Goal: Information Seeking & Learning: Learn about a topic

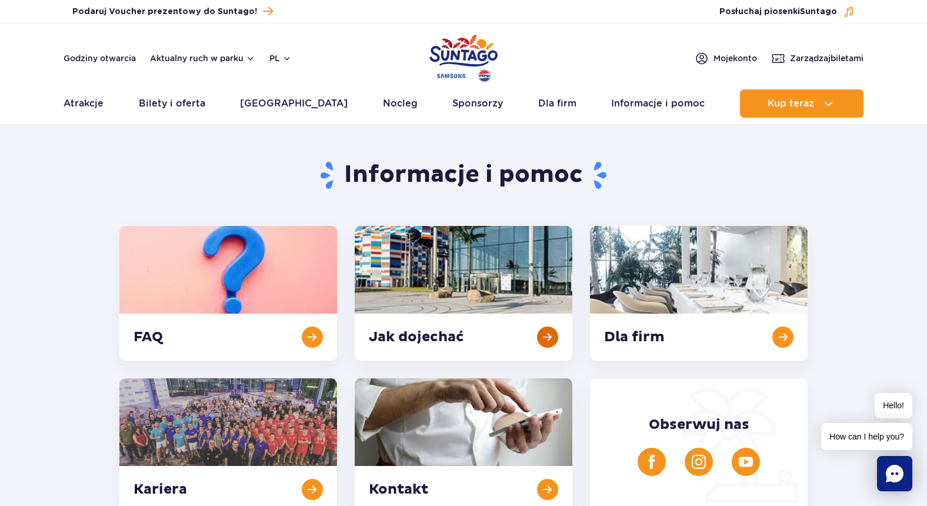
click at [474, 281] on link at bounding box center [464, 293] width 218 height 135
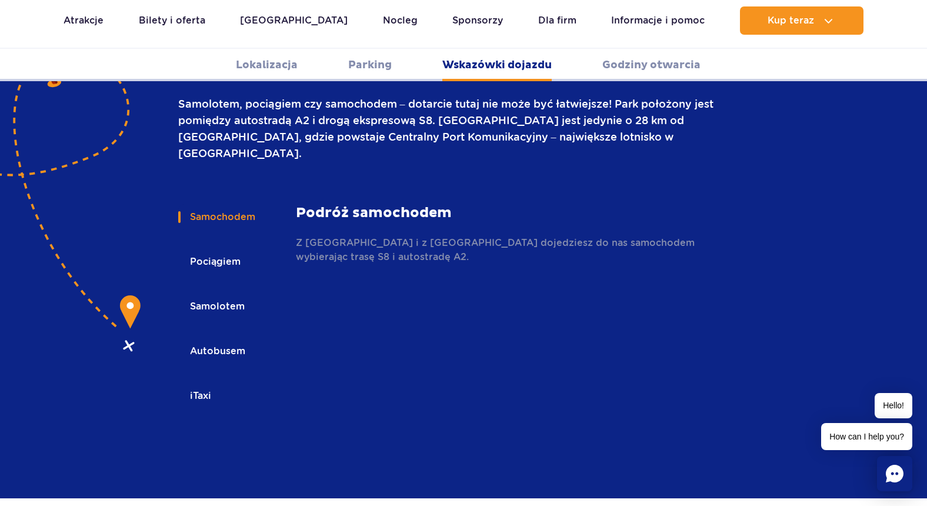
scroll to position [1658, 0]
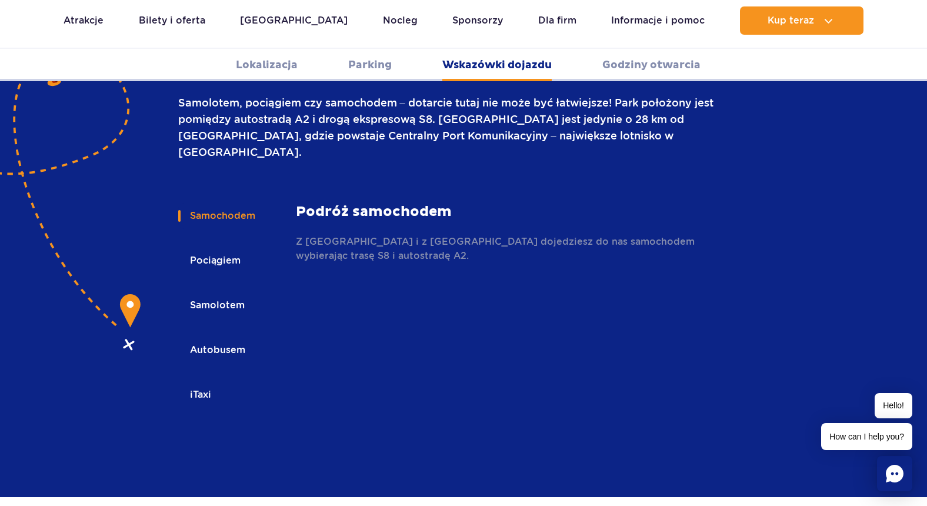
click at [225, 292] on button "Samolotem" at bounding box center [216, 305] width 76 height 26
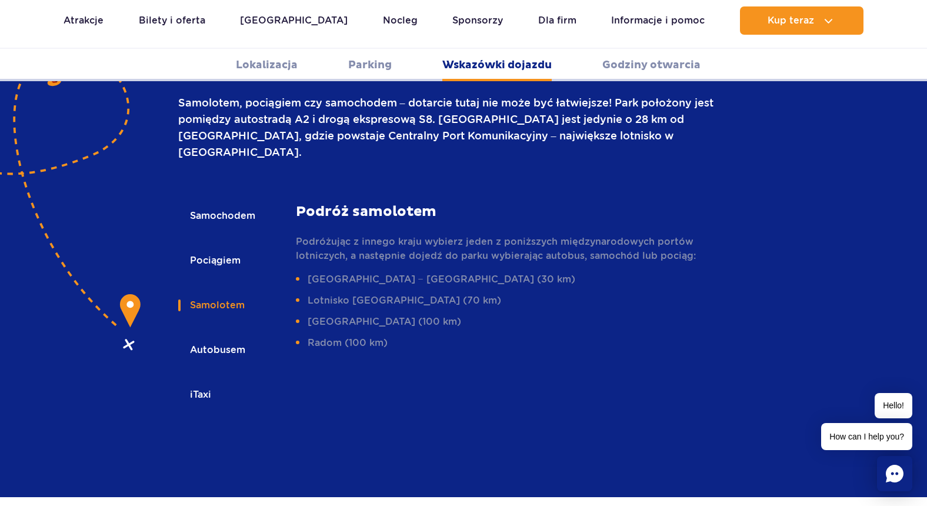
click at [226, 203] on button "Samochodem" at bounding box center [221, 216] width 87 height 26
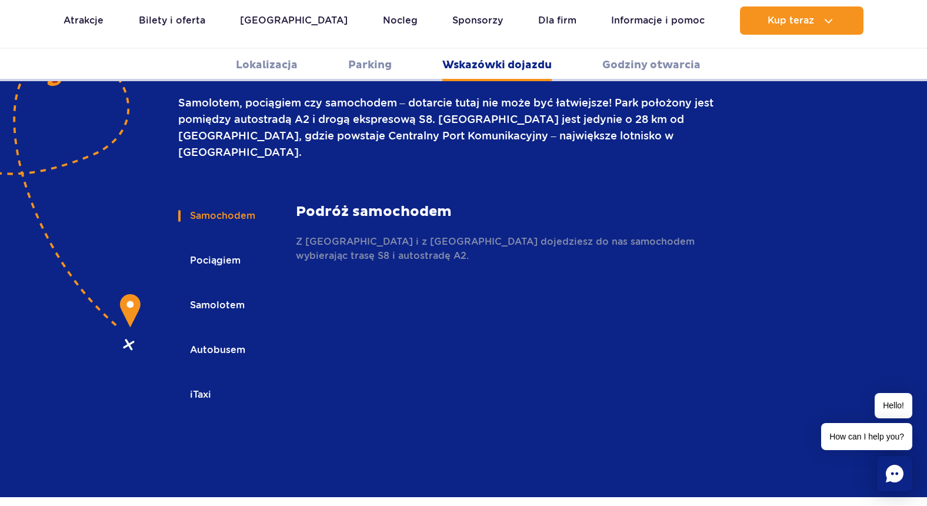
click at [202, 337] on button "Autobusem" at bounding box center [216, 350] width 77 height 26
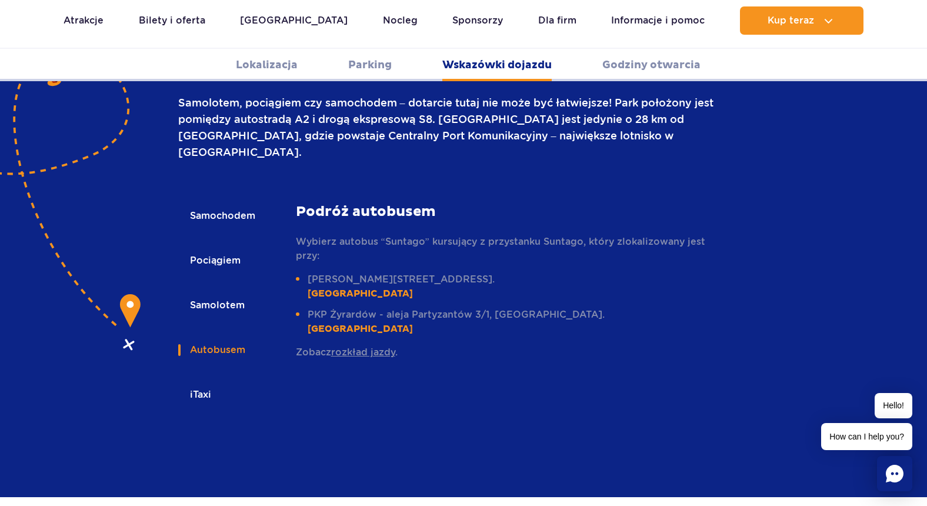
click at [203, 382] on button "iTaxi" at bounding box center [199, 395] width 43 height 26
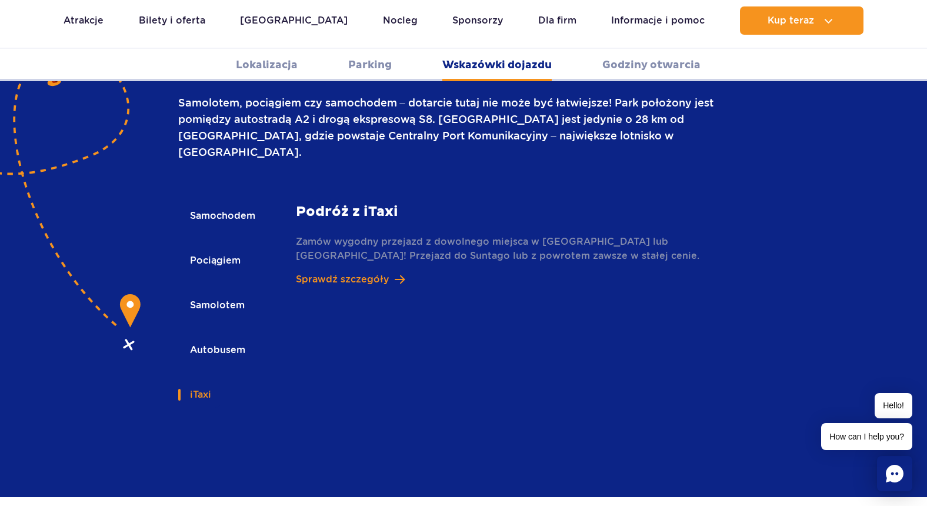
click at [228, 203] on button "Samochodem" at bounding box center [221, 216] width 87 height 26
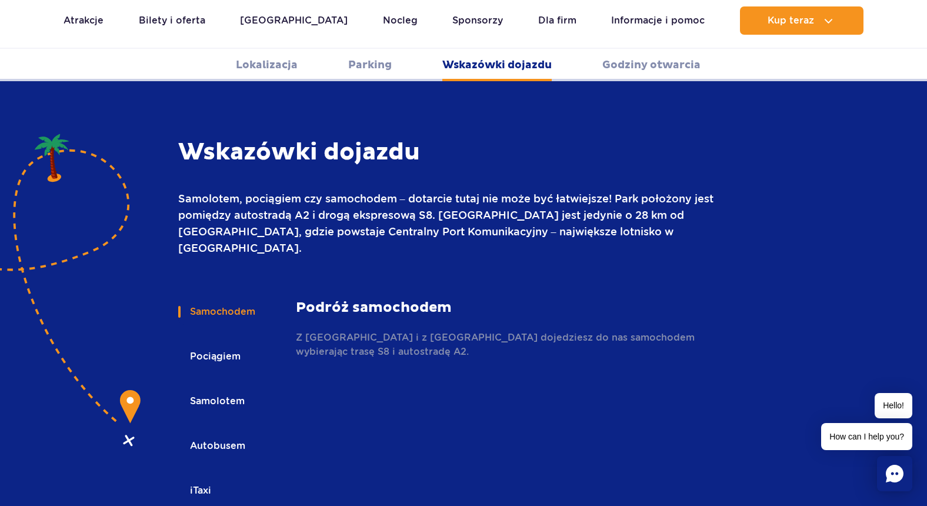
scroll to position [1559, 0]
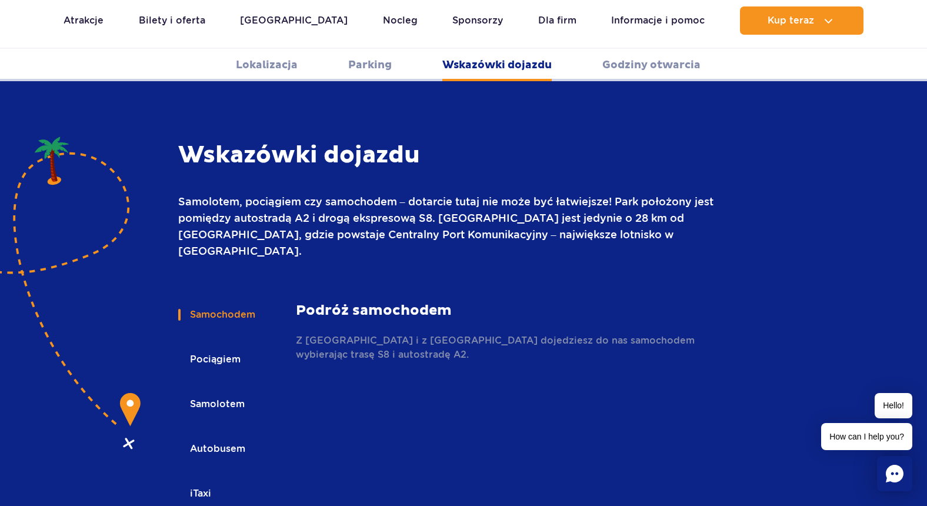
click at [219, 346] on button "Pociągiem" at bounding box center [214, 359] width 72 height 26
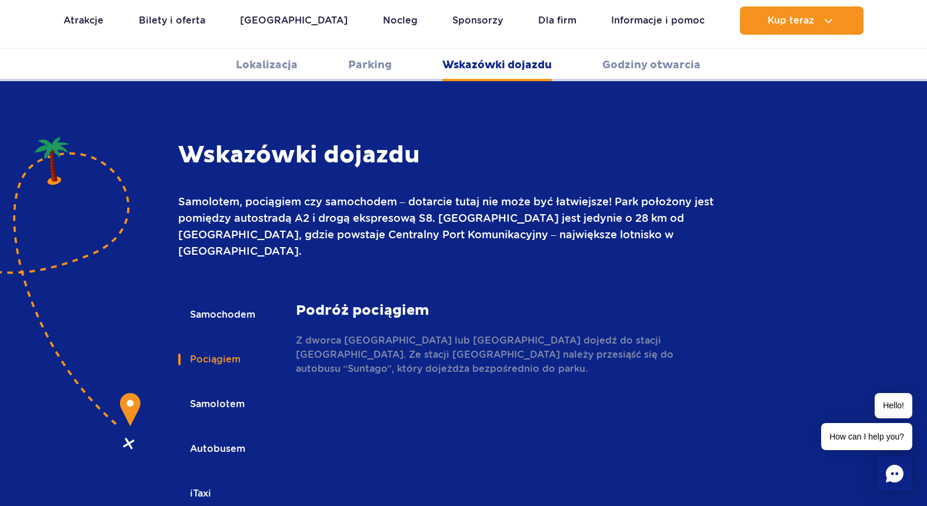
click at [246, 302] on button "Samochodem" at bounding box center [221, 315] width 87 height 26
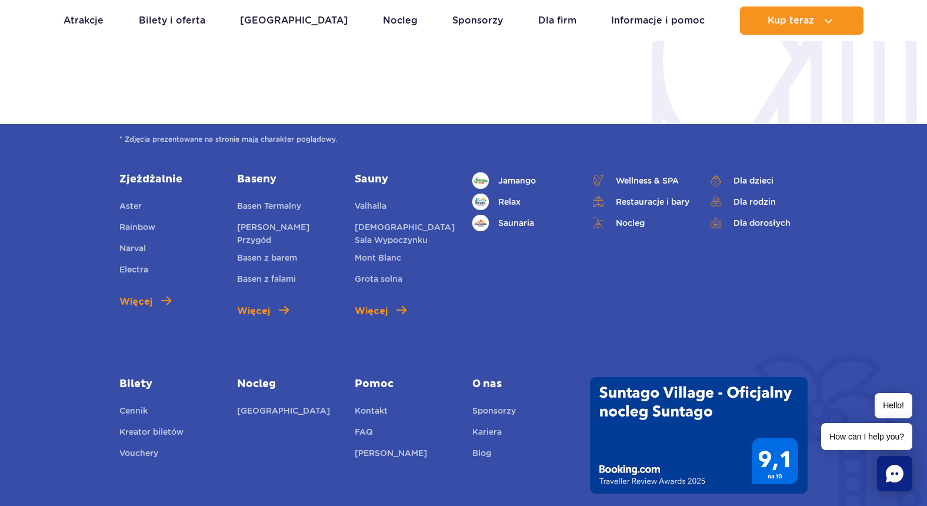
scroll to position [2909, 0]
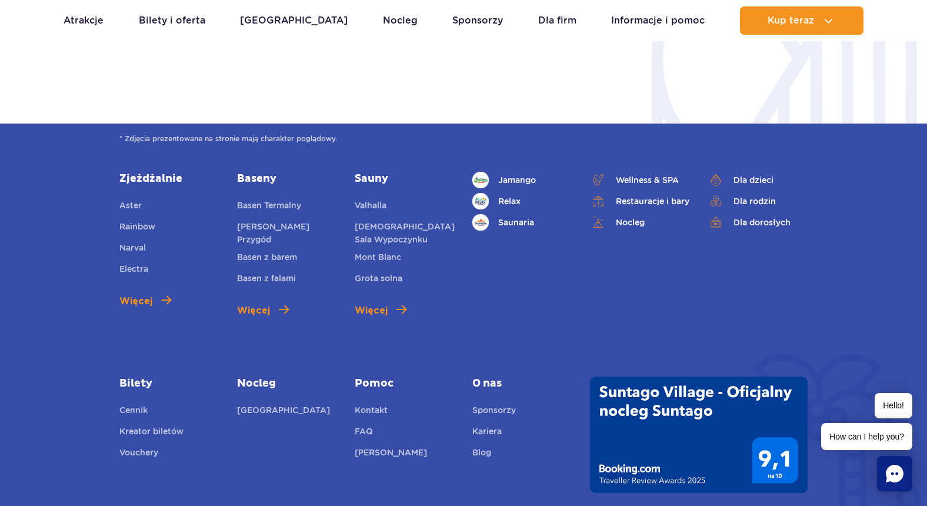
click at [630, 424] on img at bounding box center [699, 434] width 218 height 116
click at [679, 376] on img at bounding box center [699, 434] width 218 height 116
click at [652, 428] on img at bounding box center [699, 434] width 218 height 116
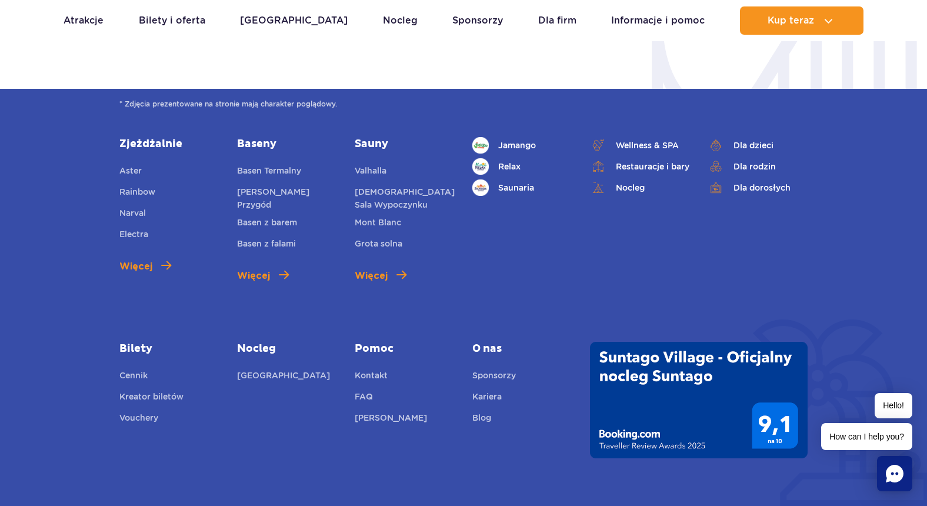
scroll to position [2818, 0]
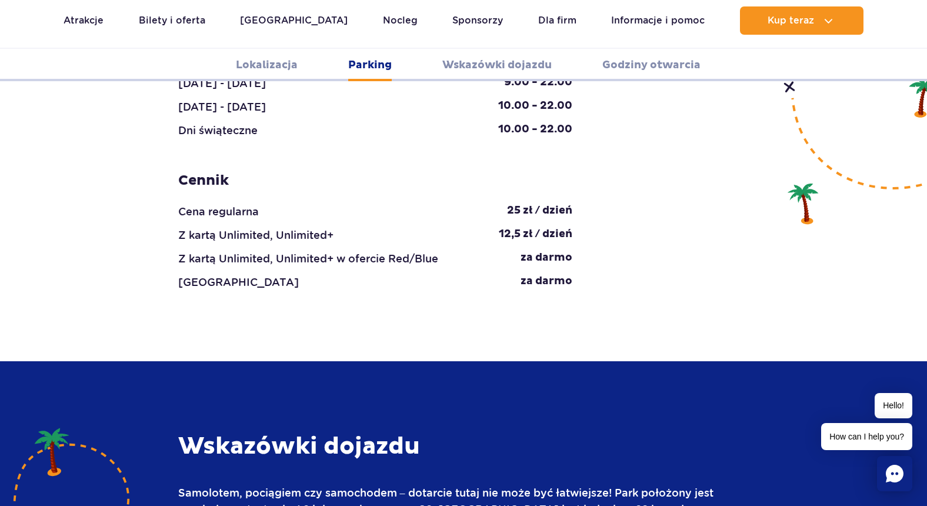
scroll to position [1129, 0]
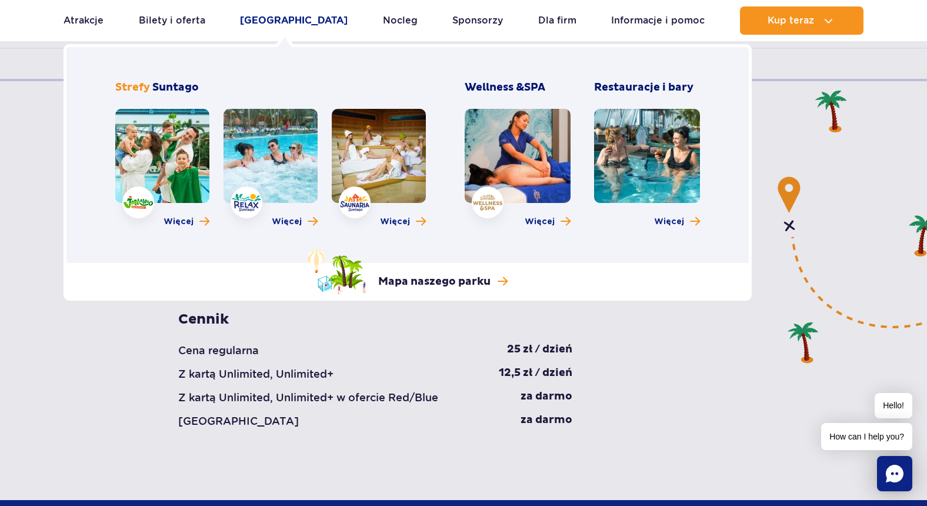
click at [288, 17] on link "[GEOGRAPHIC_DATA]" at bounding box center [294, 20] width 108 height 28
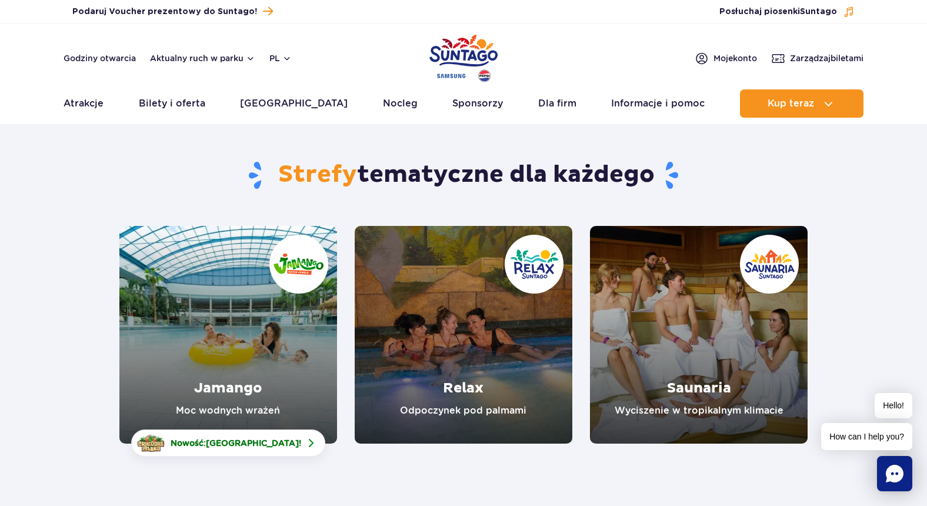
click at [461, 346] on link "Relax" at bounding box center [464, 335] width 218 height 218
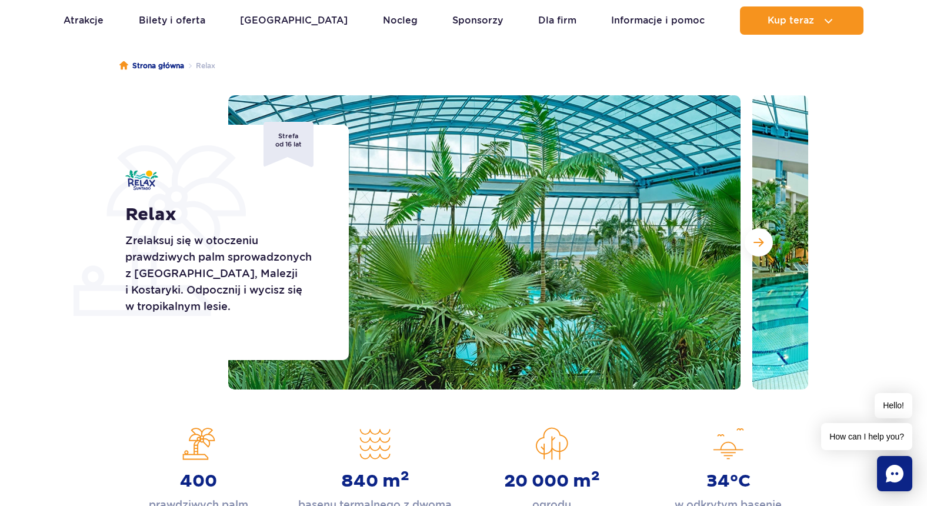
scroll to position [86, 0]
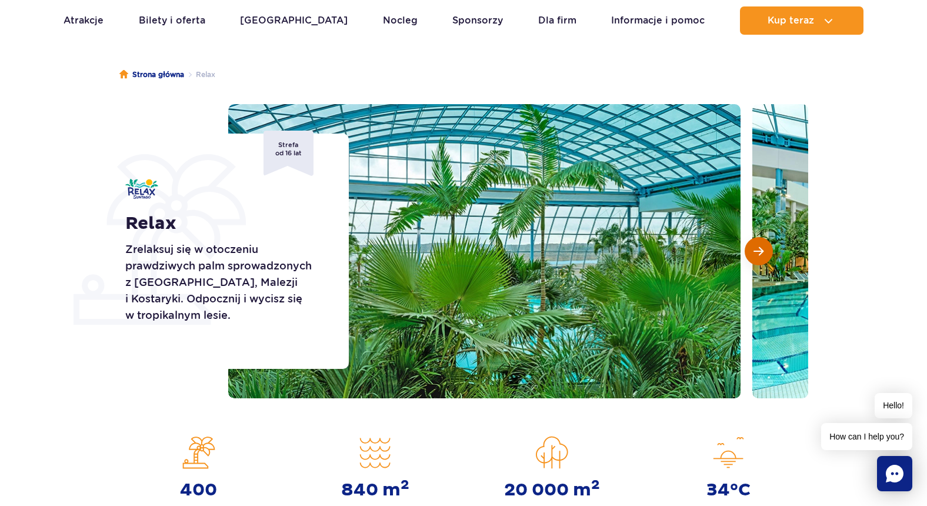
click at [758, 252] on span "Następny slajd" at bounding box center [759, 251] width 10 height 11
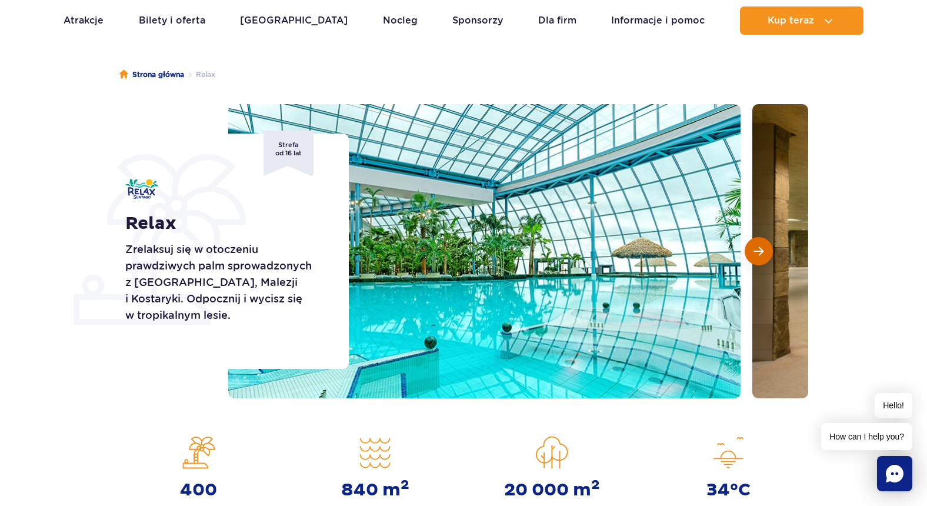
click at [755, 248] on span "Następny slajd" at bounding box center [759, 251] width 10 height 11
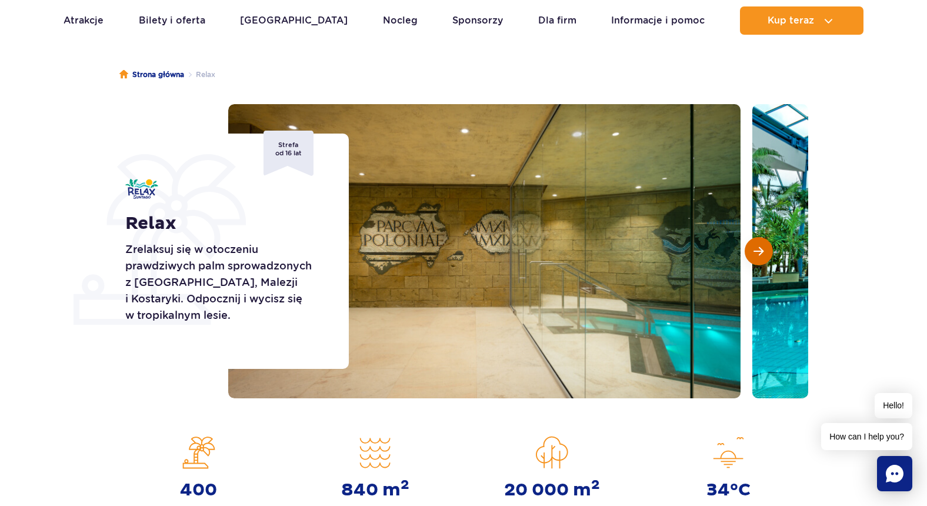
click at [754, 246] on span "Następny slajd" at bounding box center [759, 251] width 10 height 11
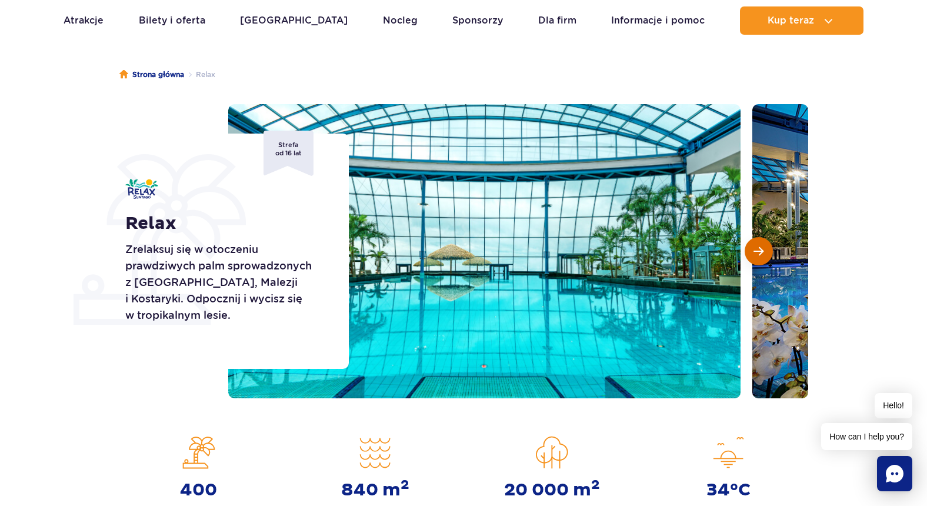
click at [754, 246] on span "Następny slajd" at bounding box center [759, 251] width 10 height 11
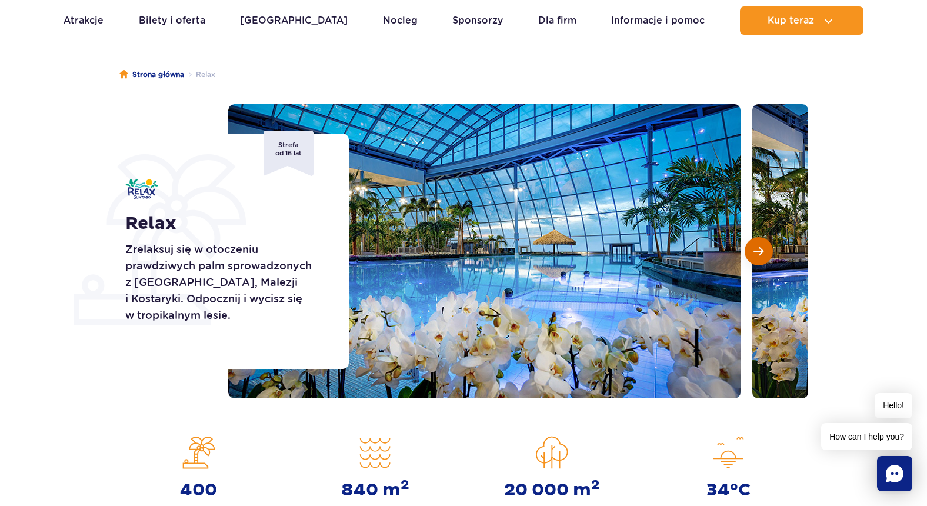
click at [754, 246] on span "Następny slajd" at bounding box center [759, 251] width 10 height 11
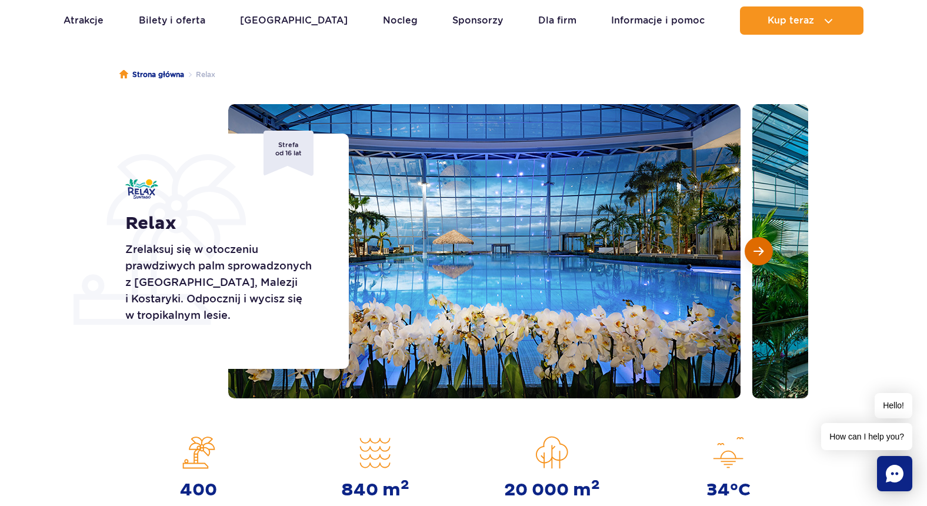
click at [754, 247] on span "Następny slajd" at bounding box center [759, 251] width 10 height 11
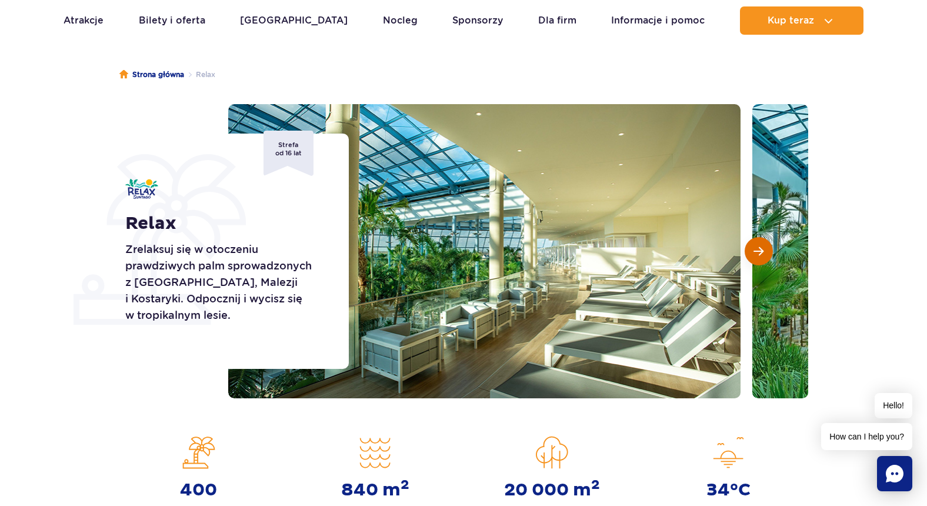
click at [754, 247] on span "Następny slajd" at bounding box center [759, 251] width 10 height 11
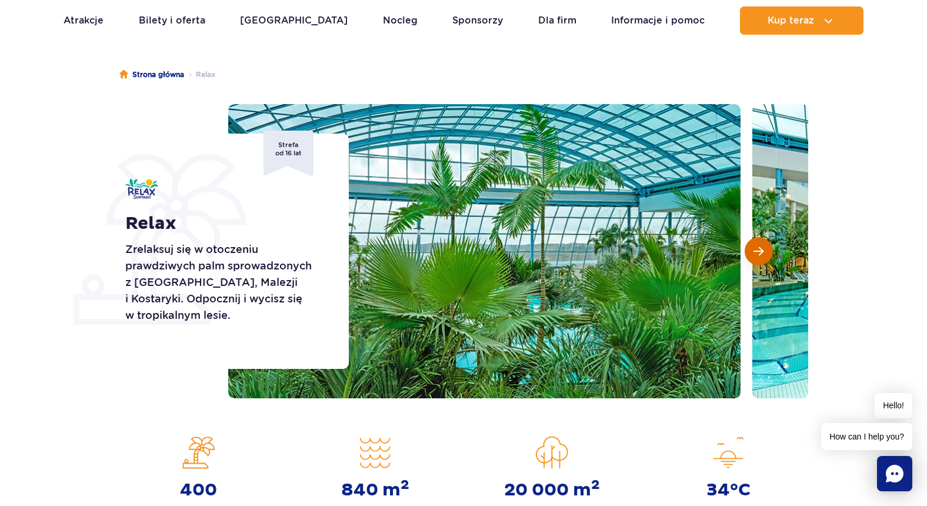
click at [754, 247] on span "Następny slajd" at bounding box center [759, 251] width 10 height 11
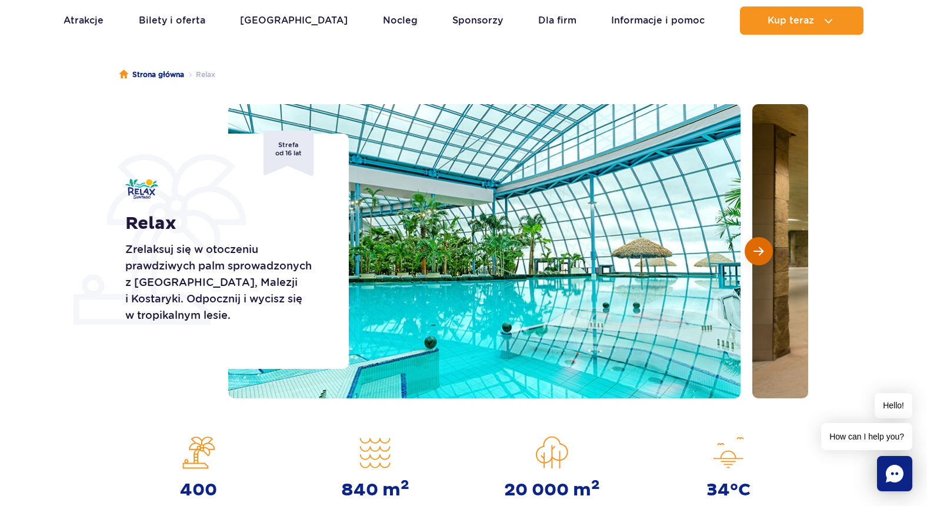
click at [754, 247] on span "Następny slajd" at bounding box center [759, 251] width 10 height 11
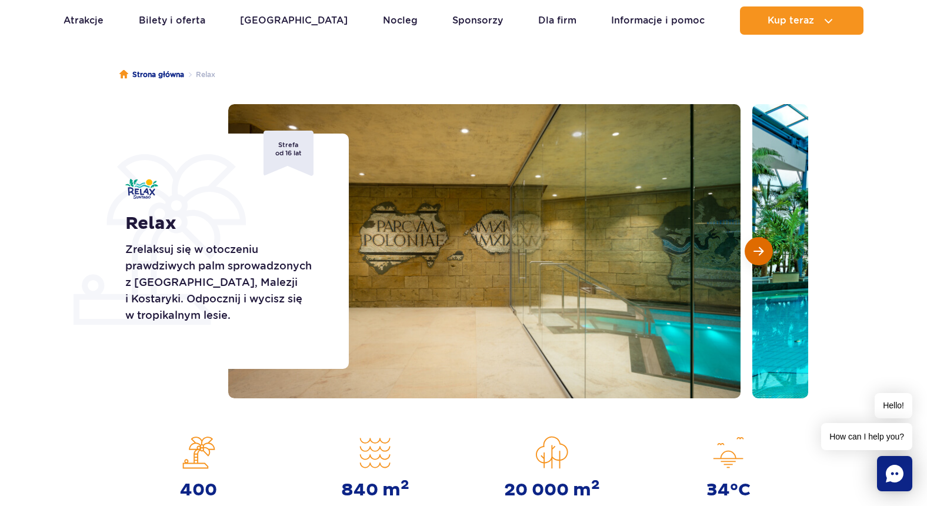
click at [753, 249] on button "Następny slajd" at bounding box center [759, 251] width 28 height 28
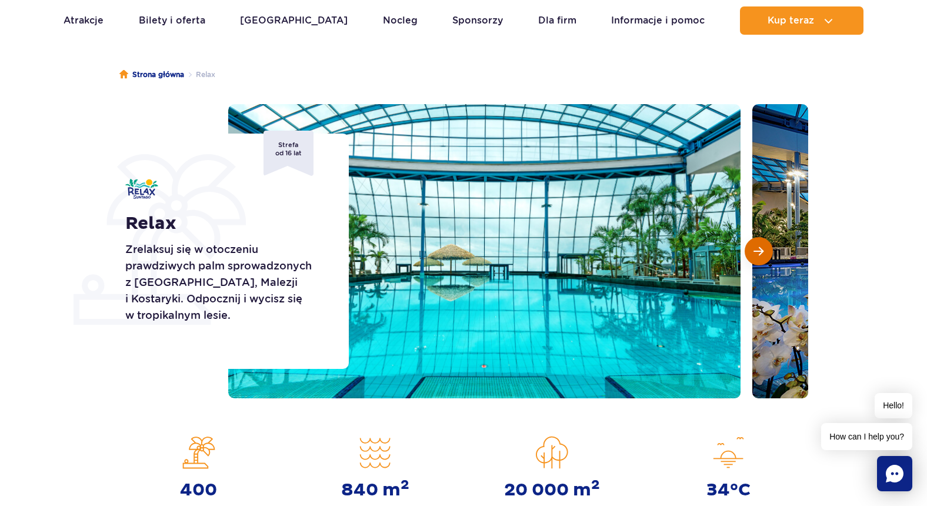
click at [753, 249] on button "Następny slajd" at bounding box center [759, 251] width 28 height 28
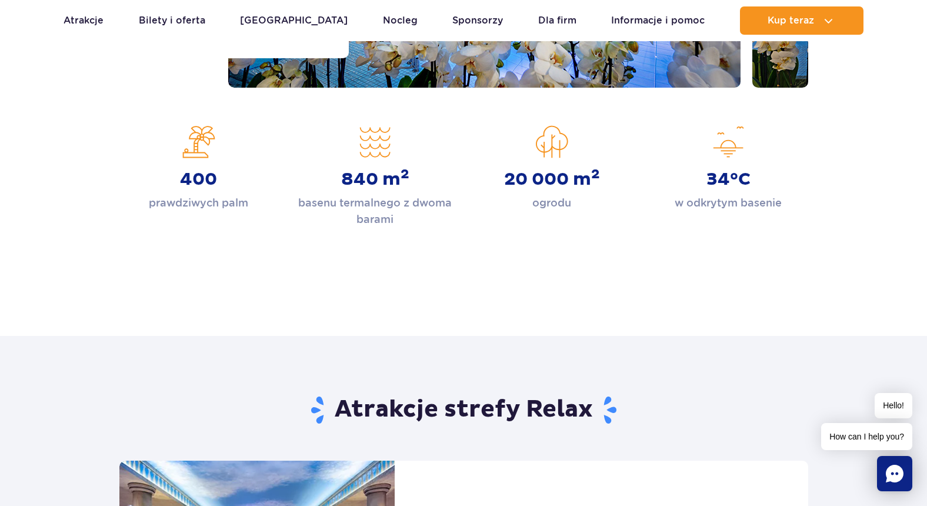
scroll to position [206, 0]
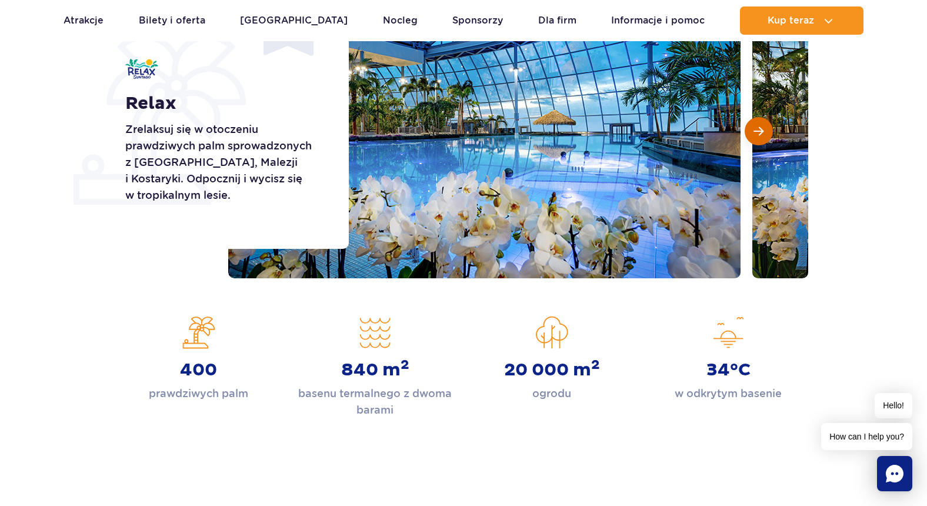
click at [756, 138] on button "Następny slajd" at bounding box center [759, 131] width 28 height 28
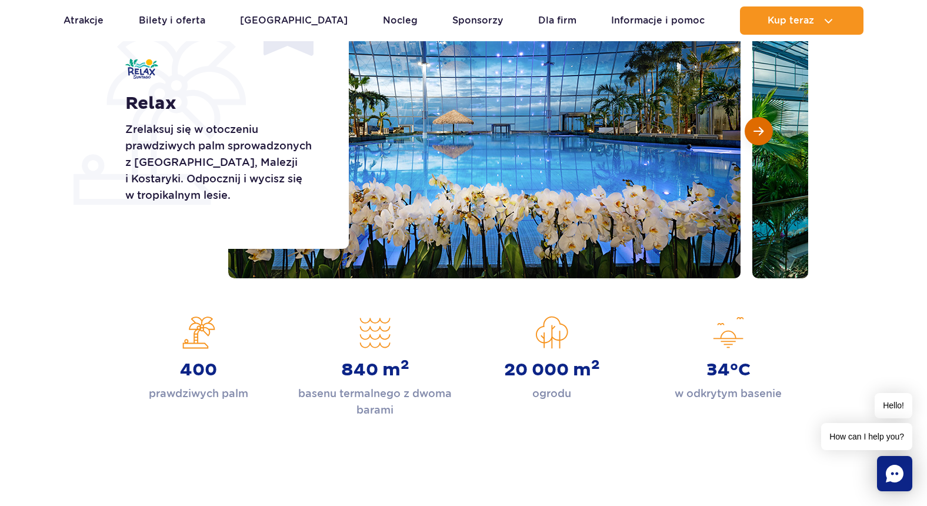
click at [758, 139] on button "Następny slajd" at bounding box center [759, 131] width 28 height 28
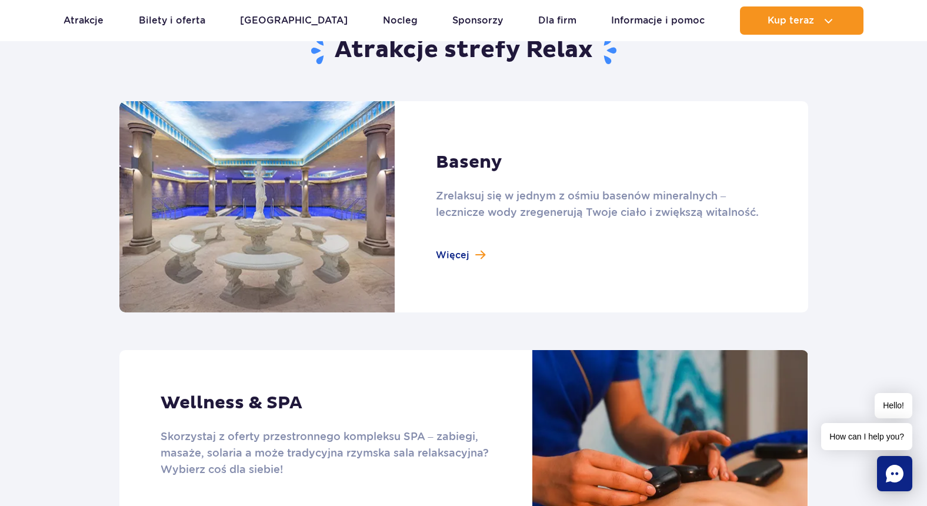
scroll to position [785, 0]
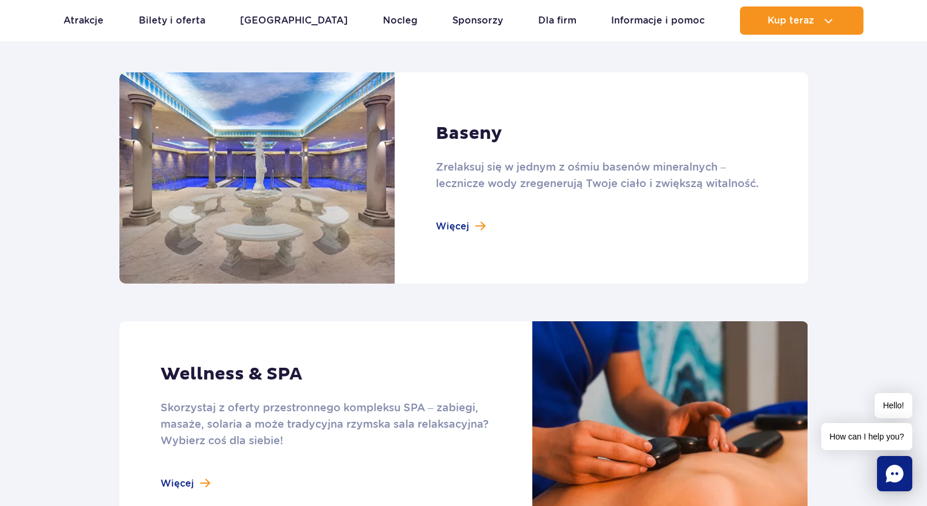
click at [453, 220] on link at bounding box center [463, 177] width 689 height 211
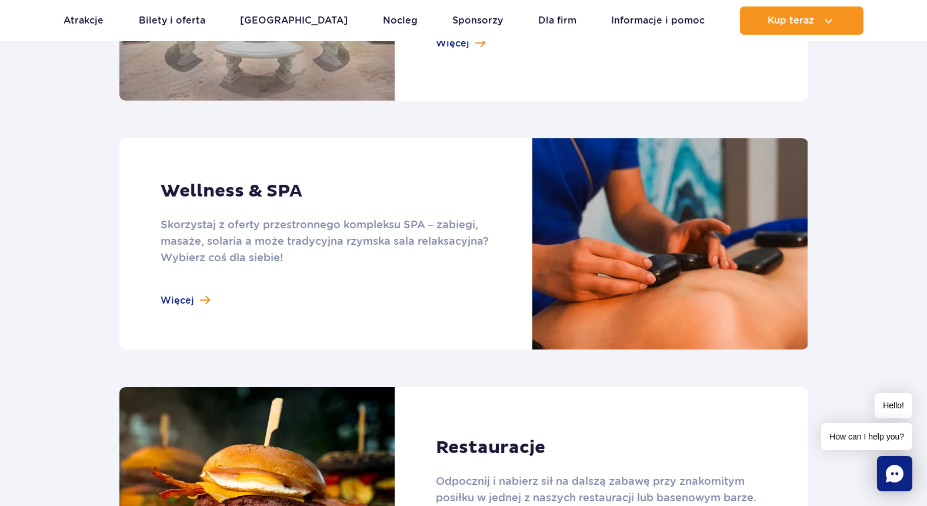
scroll to position [822, 0]
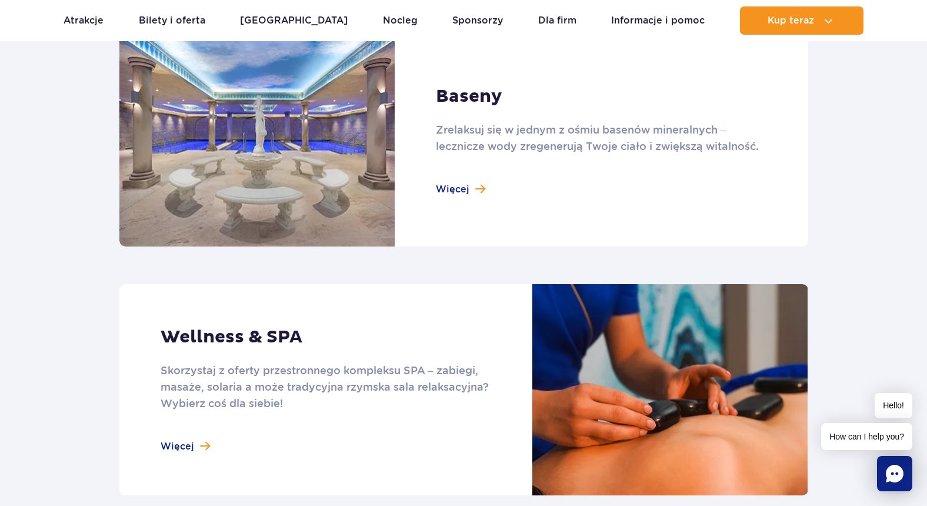
click at [445, 184] on link at bounding box center [463, 140] width 689 height 211
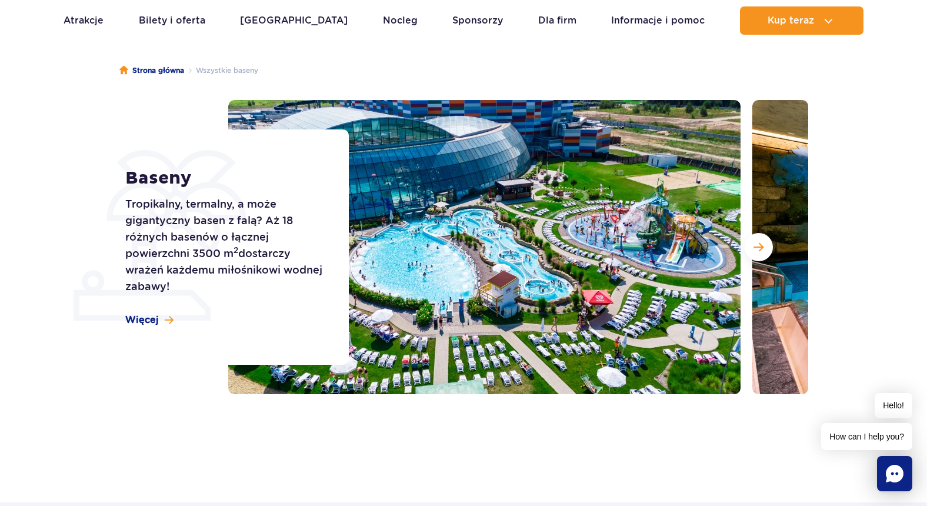
scroll to position [58, 0]
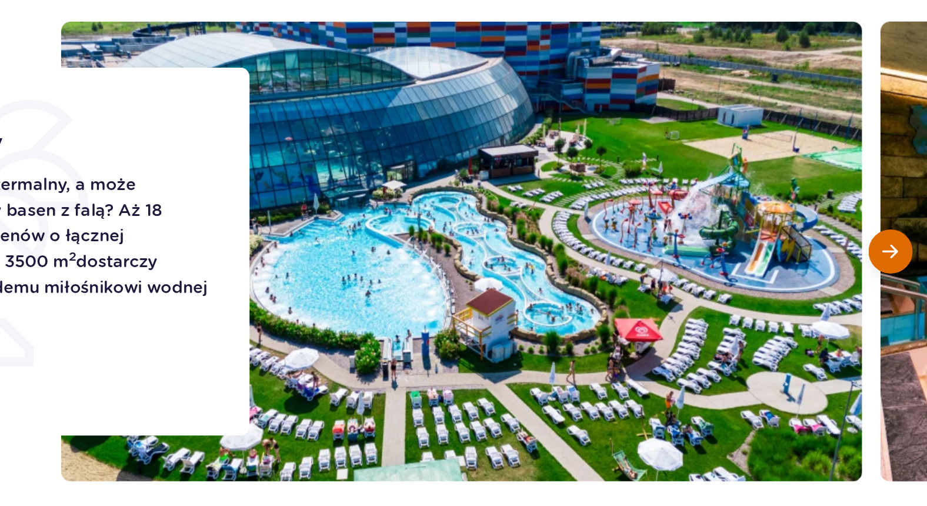
click at [745, 266] on button "Następny slajd" at bounding box center [759, 280] width 28 height 28
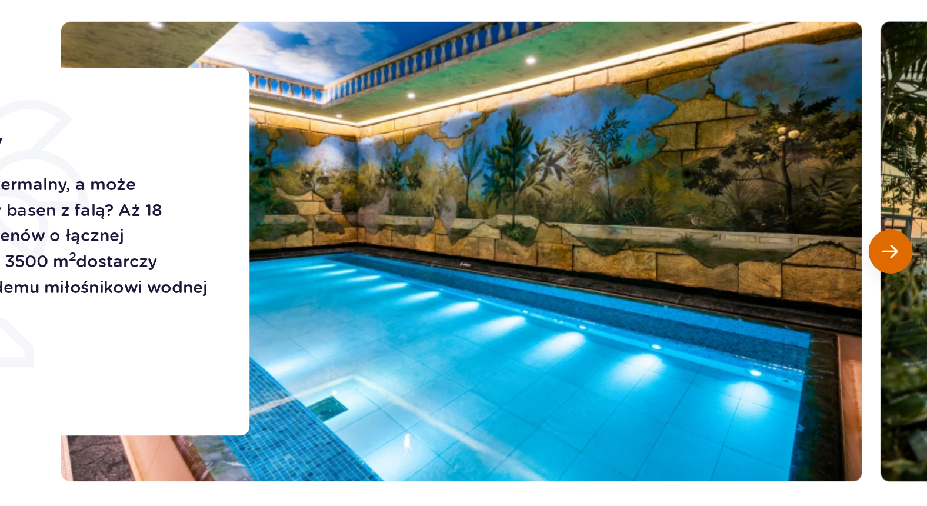
click at [745, 266] on button "Następny slajd" at bounding box center [759, 280] width 28 height 28
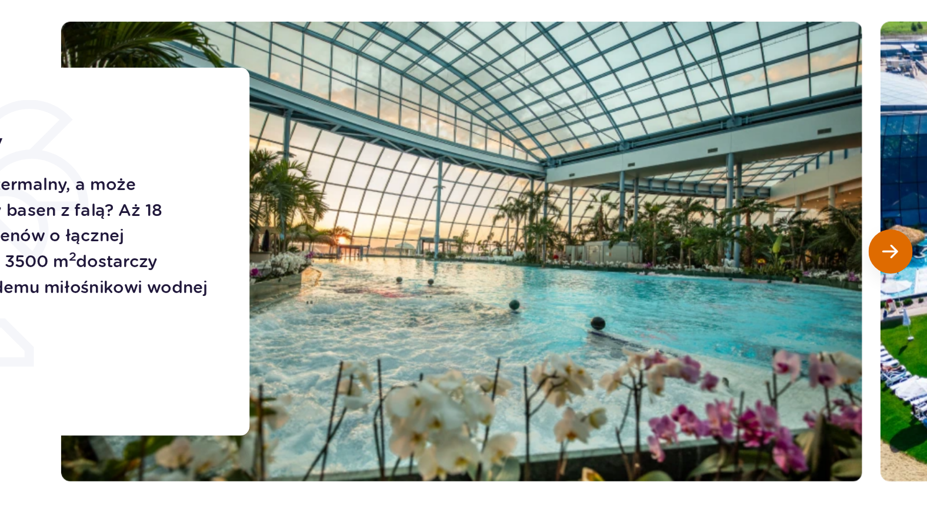
click at [745, 266] on button "Następny slajd" at bounding box center [759, 280] width 28 height 28
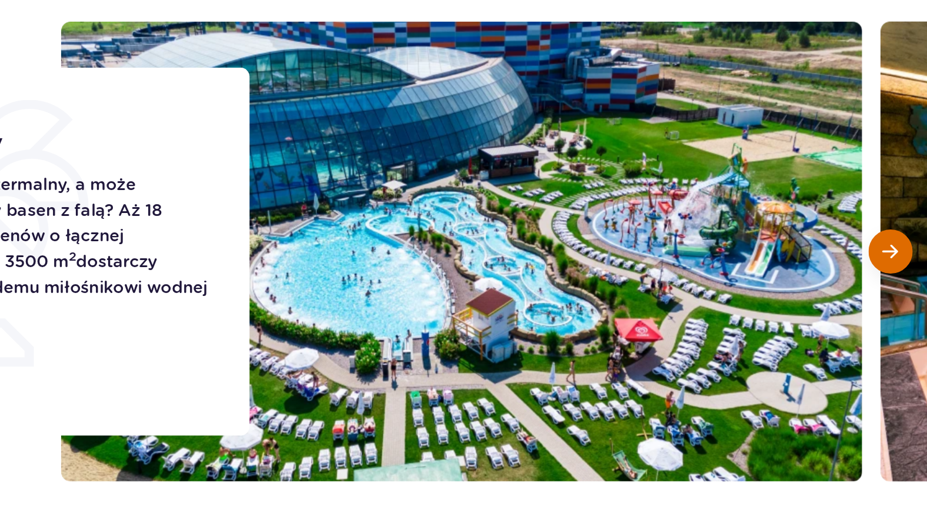
click at [745, 266] on button "Następny slajd" at bounding box center [759, 280] width 28 height 28
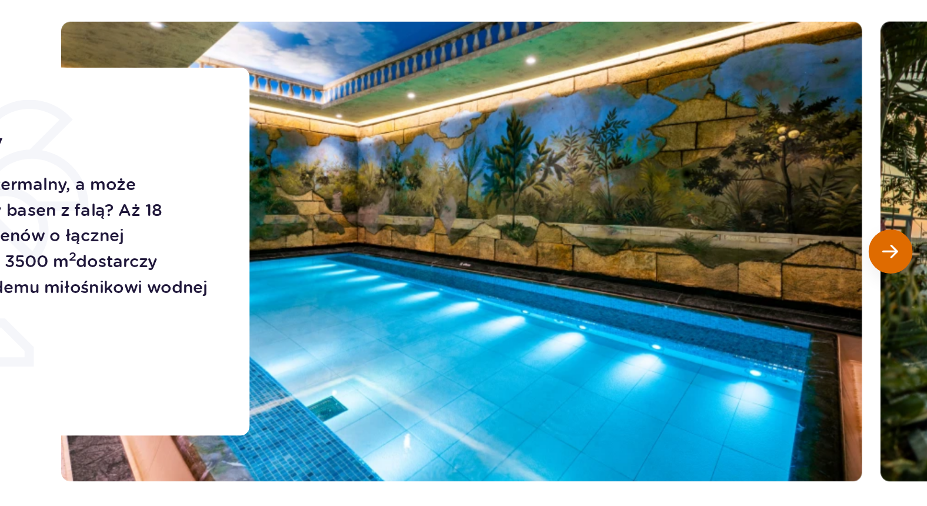
click at [745, 266] on button "Następny slajd" at bounding box center [759, 280] width 28 height 28
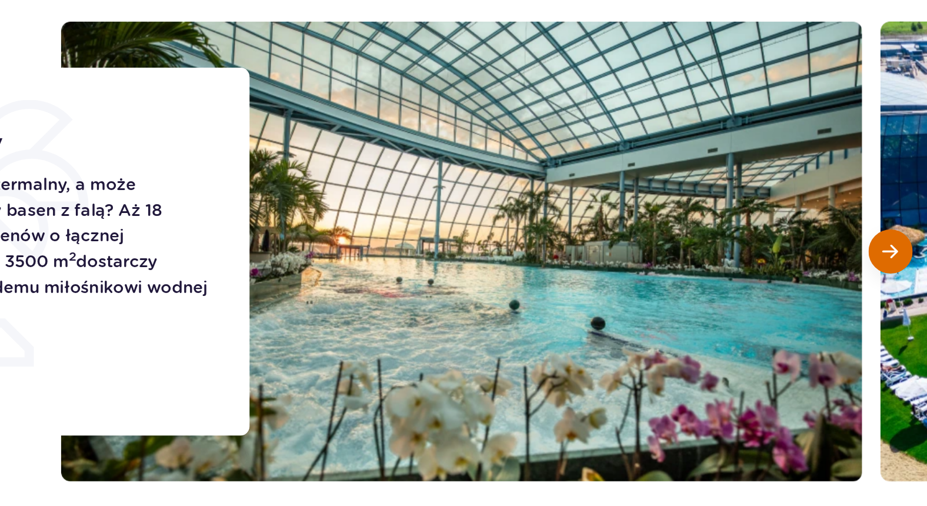
click at [745, 266] on button "Następny slajd" at bounding box center [759, 280] width 28 height 28
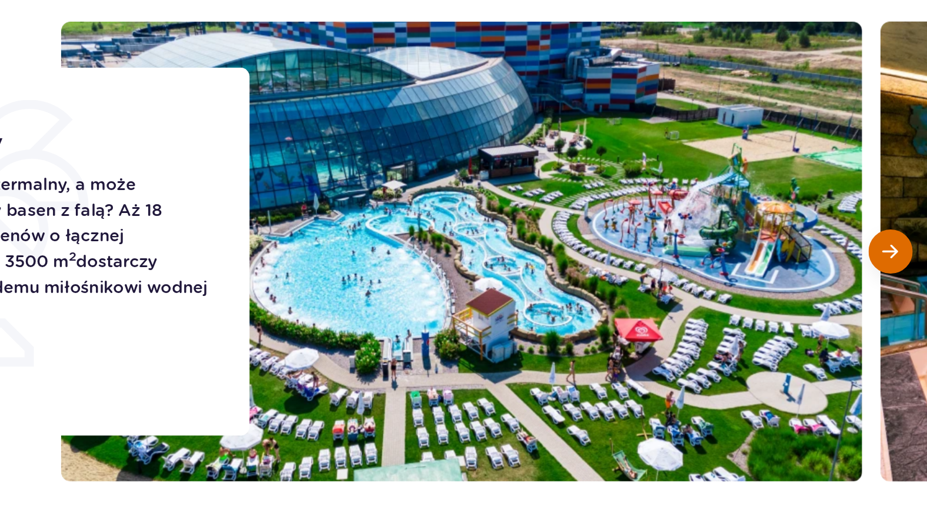
click at [745, 266] on button "Następny slajd" at bounding box center [759, 280] width 28 height 28
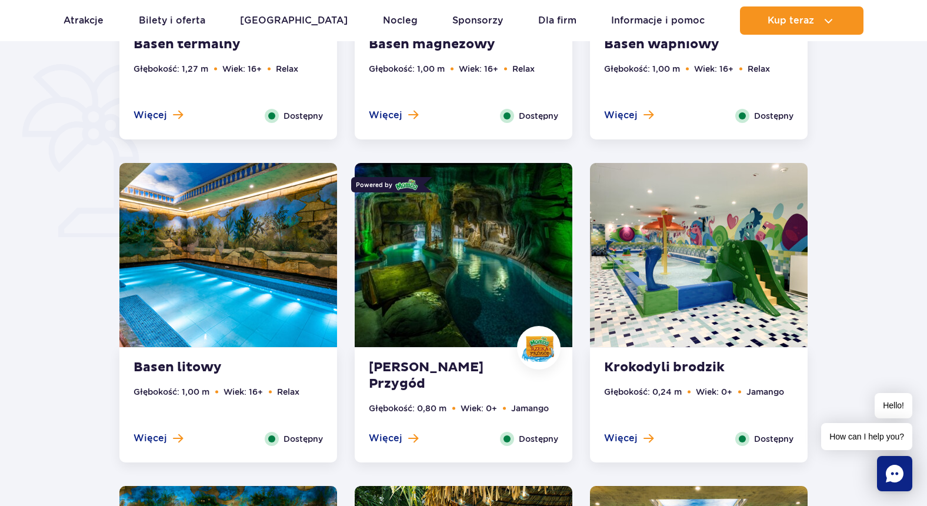
scroll to position [894, 0]
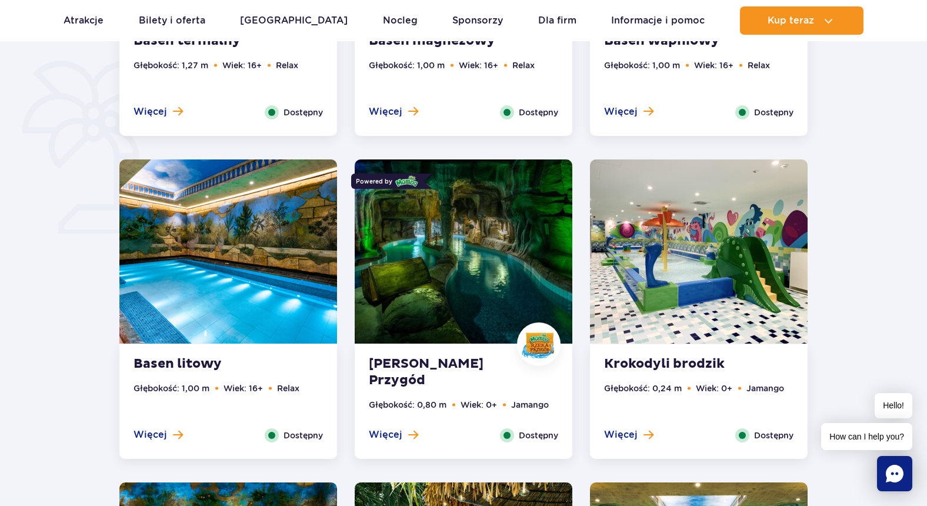
click at [511, 285] on img at bounding box center [464, 251] width 218 height 184
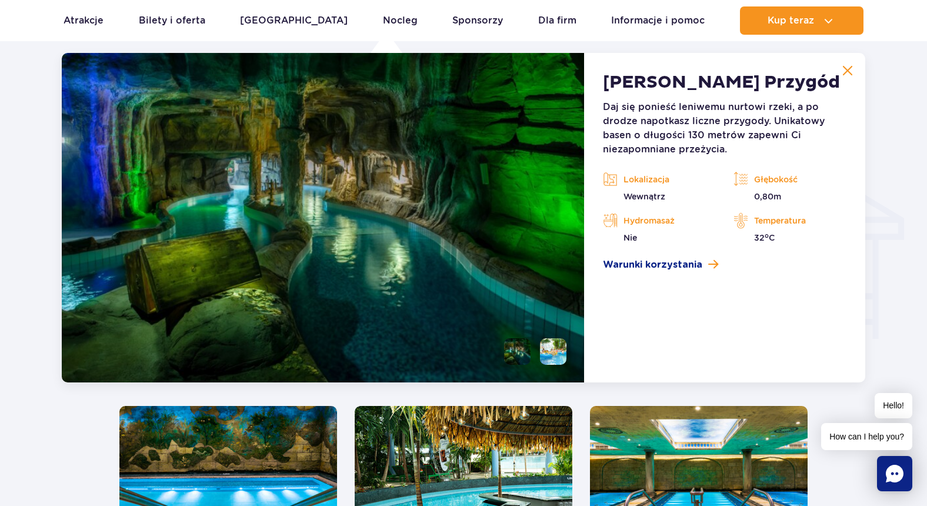
scroll to position [1288, 0]
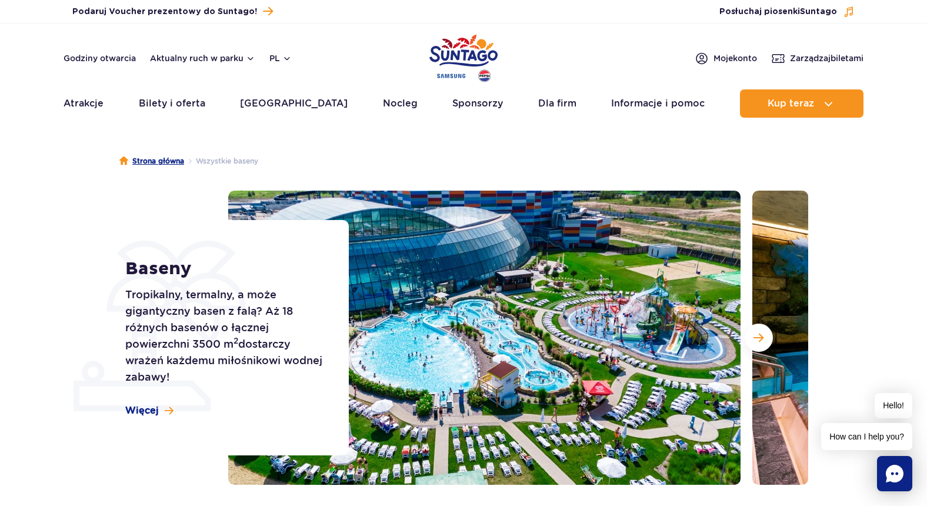
click at [152, 161] on link "Strona główna" at bounding box center [151, 161] width 65 height 12
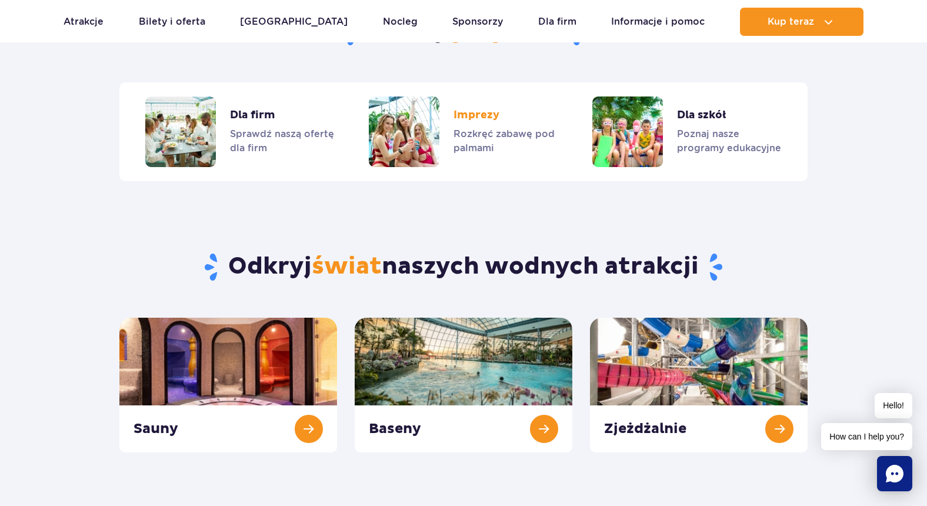
scroll to position [1044, 0]
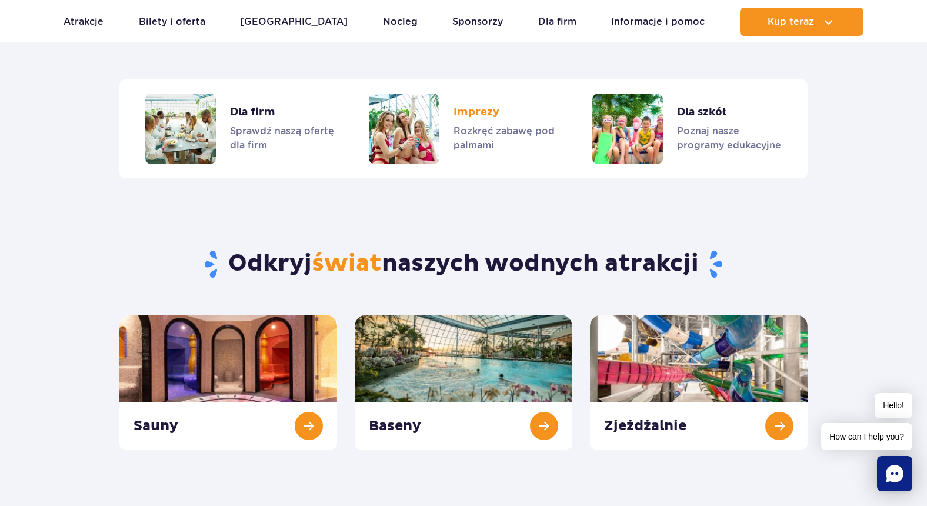
click at [405, 121] on link "Imprezy" at bounding box center [463, 129] width 189 height 71
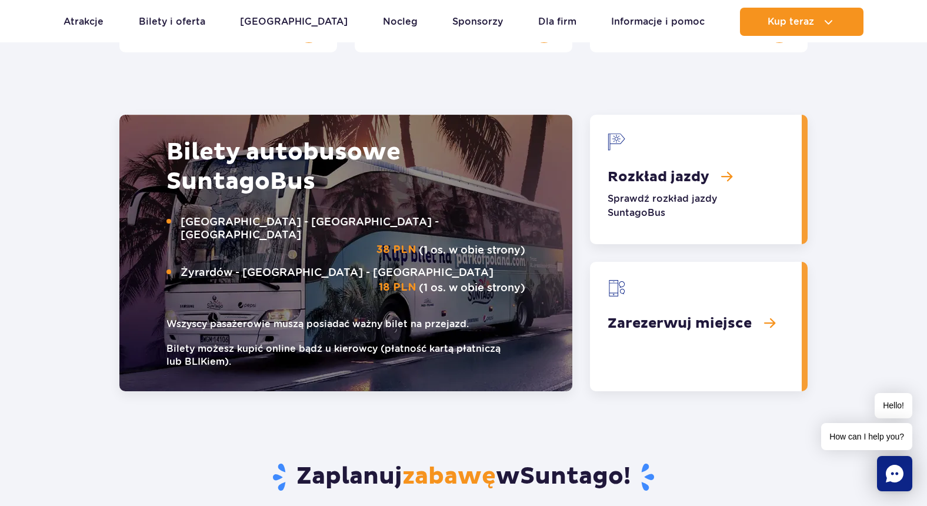
scroll to position [1190, 0]
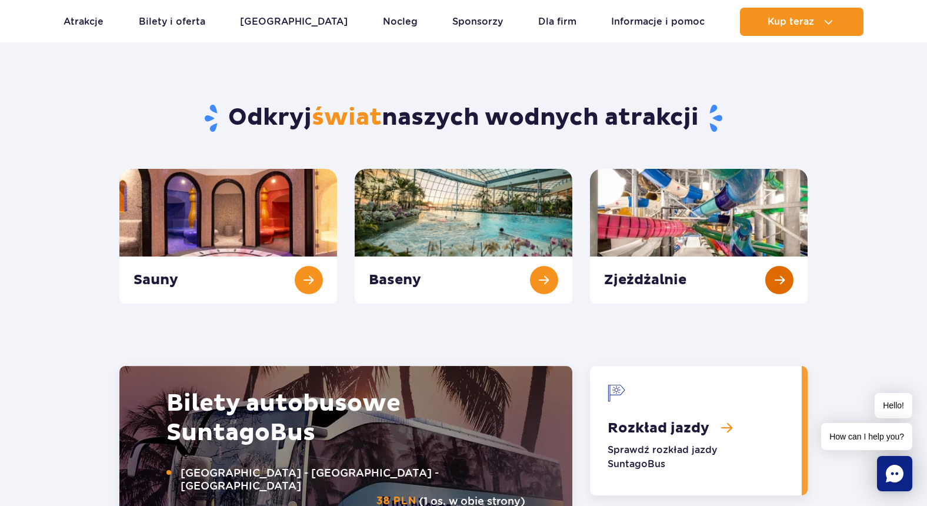
click at [685, 218] on link "Zjeżdżalnie" at bounding box center [699, 236] width 218 height 135
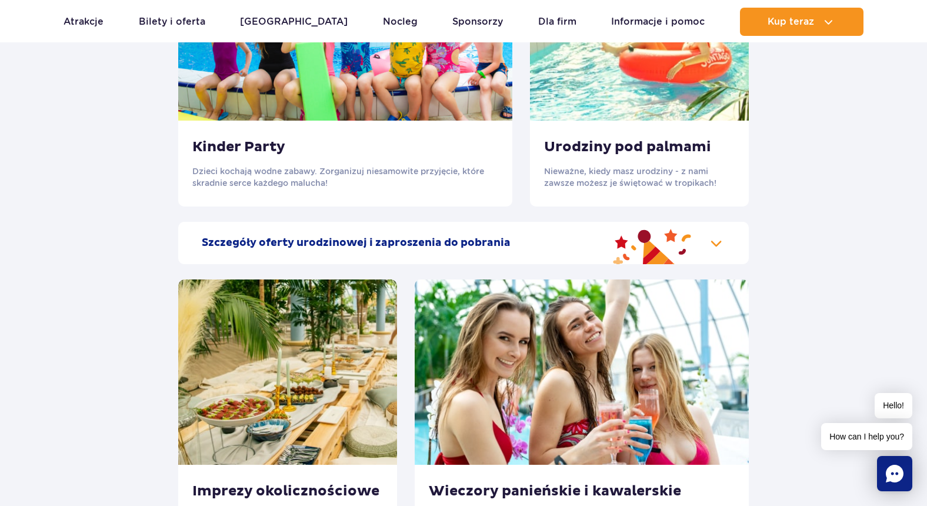
scroll to position [1457, 0]
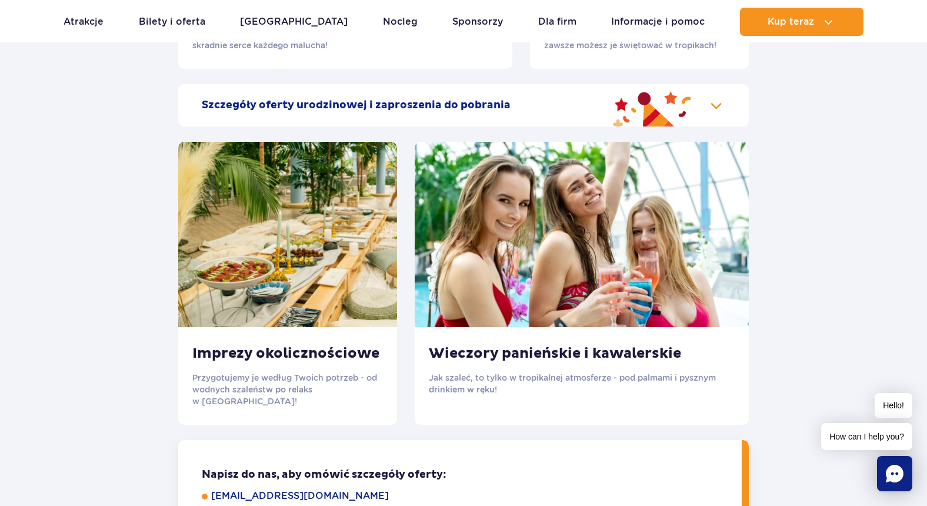
click at [503, 236] on img at bounding box center [582, 234] width 334 height 185
click at [515, 362] on h3 "Wieczory panieńskie i kawalerskie" at bounding box center [582, 354] width 306 height 18
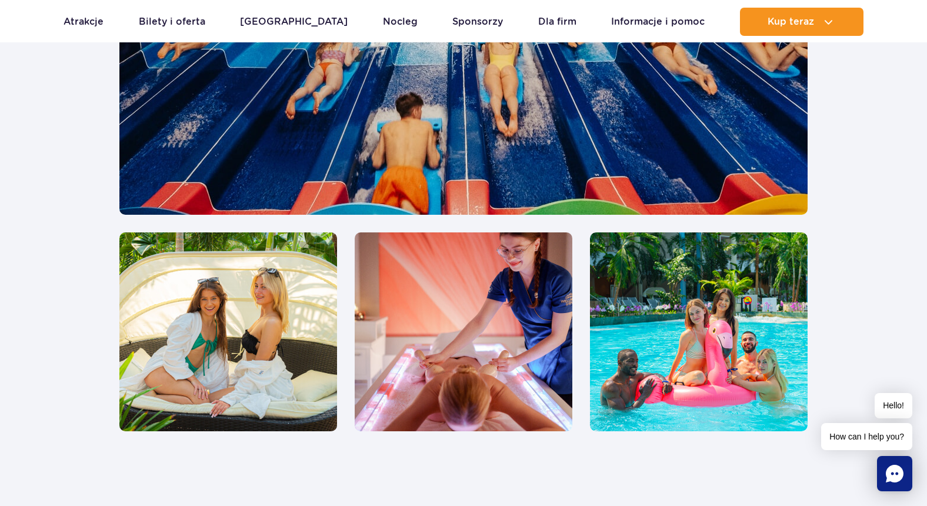
scroll to position [2668, 0]
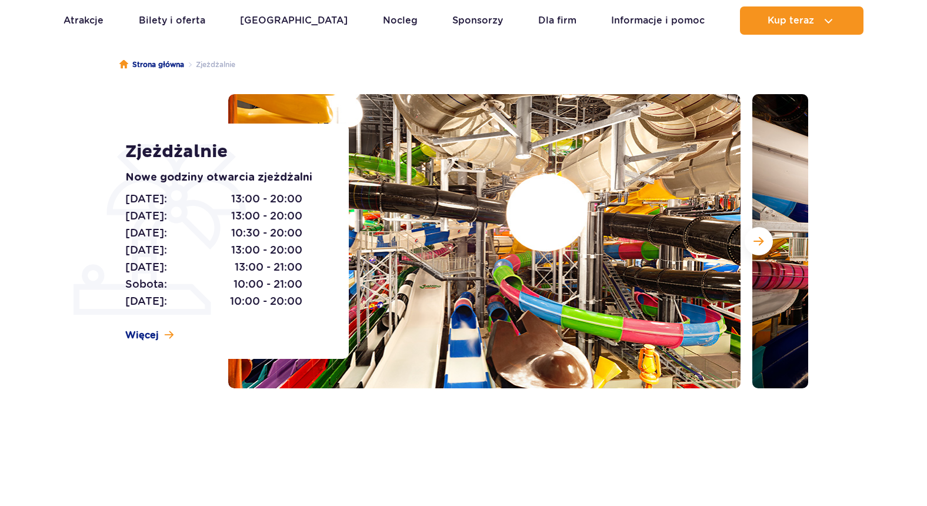
scroll to position [97, 0]
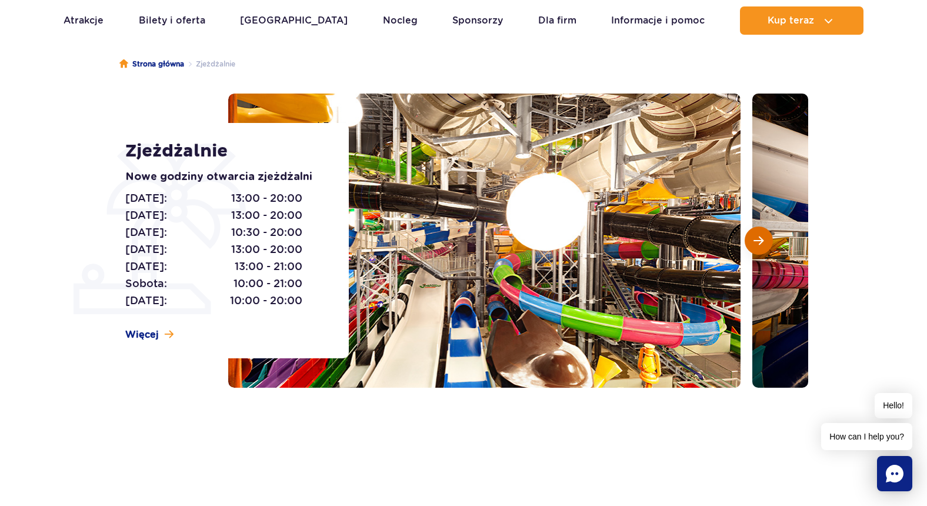
click at [758, 248] on button "Następny slajd" at bounding box center [759, 240] width 28 height 28
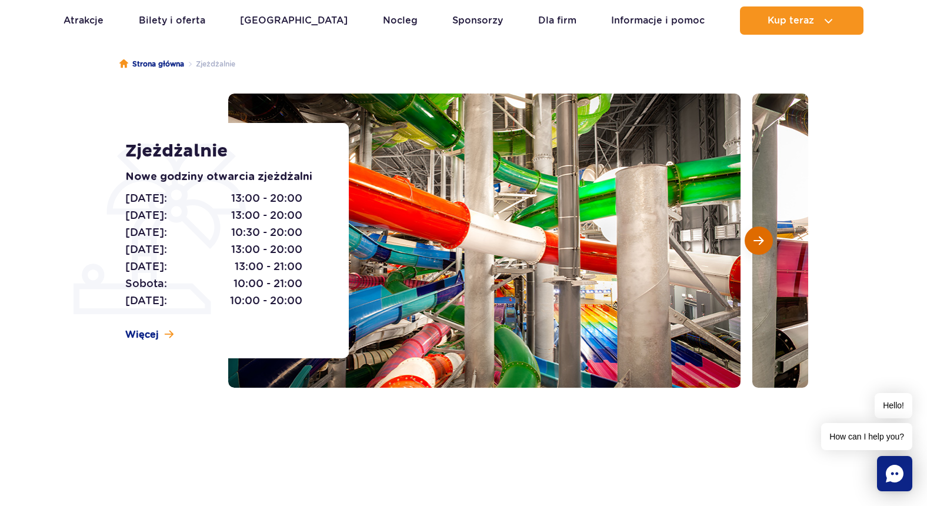
click at [758, 248] on button "Następny slajd" at bounding box center [759, 240] width 28 height 28
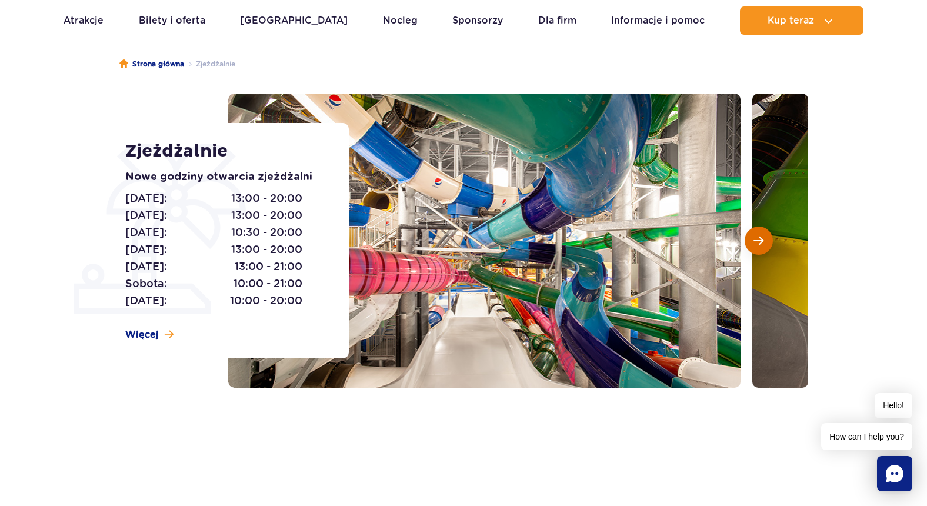
click at [758, 248] on button "Następny slajd" at bounding box center [759, 240] width 28 height 28
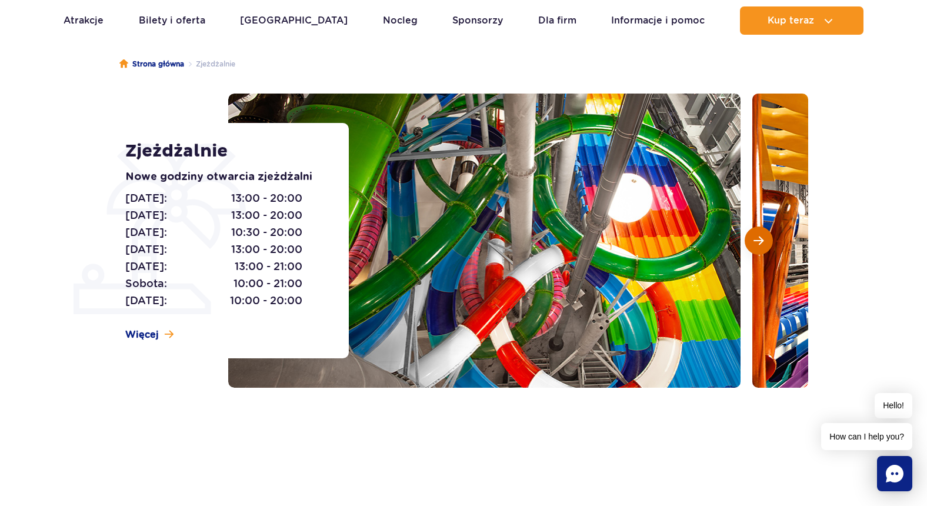
click at [758, 248] on button "Następny slajd" at bounding box center [759, 240] width 28 height 28
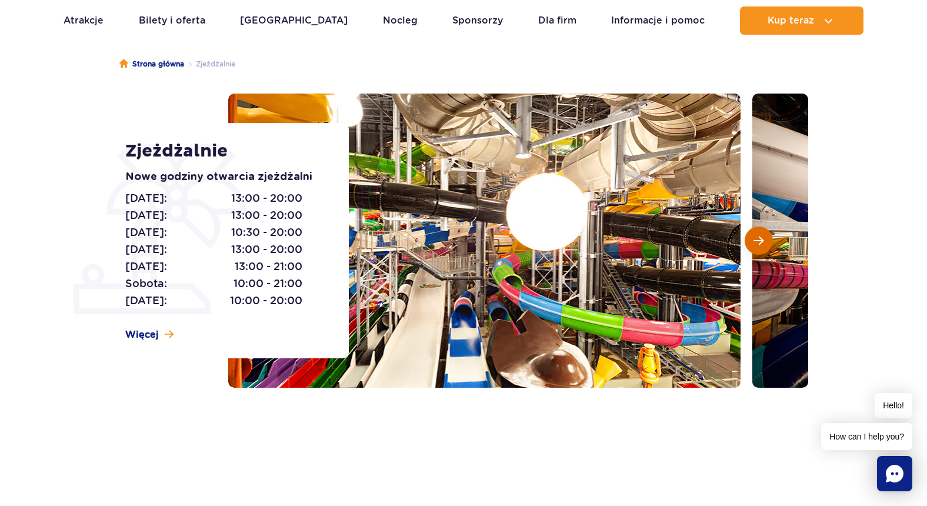
click at [758, 248] on button "Następny slajd" at bounding box center [759, 240] width 28 height 28
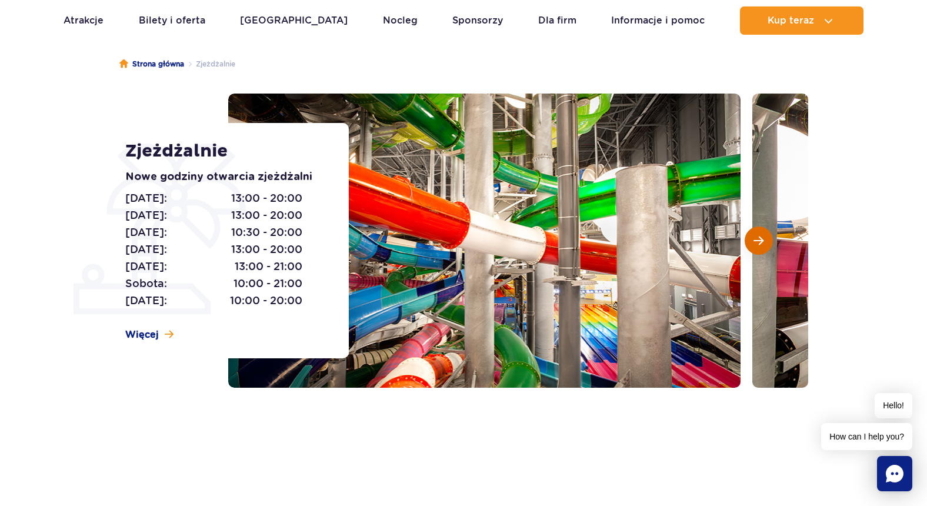
click at [758, 248] on button "Następny slajd" at bounding box center [759, 240] width 28 height 28
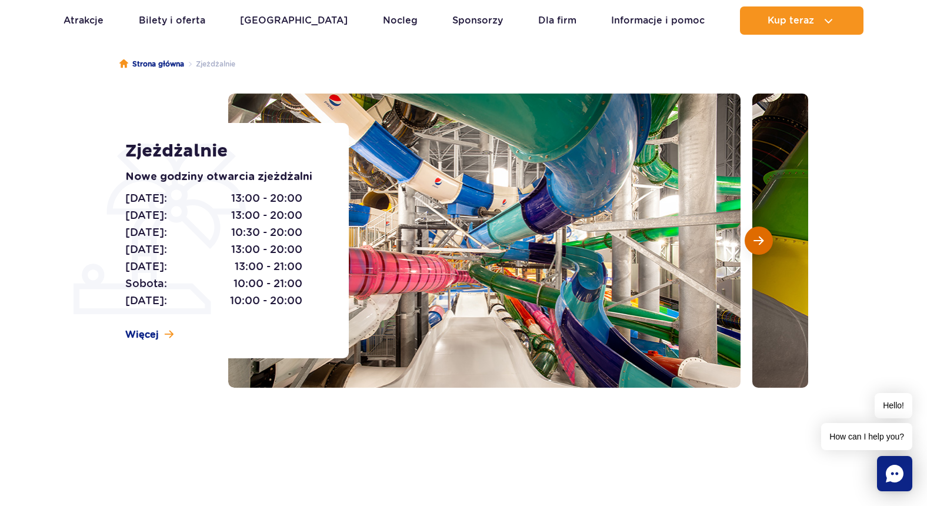
click at [758, 248] on button "Następny slajd" at bounding box center [759, 240] width 28 height 28
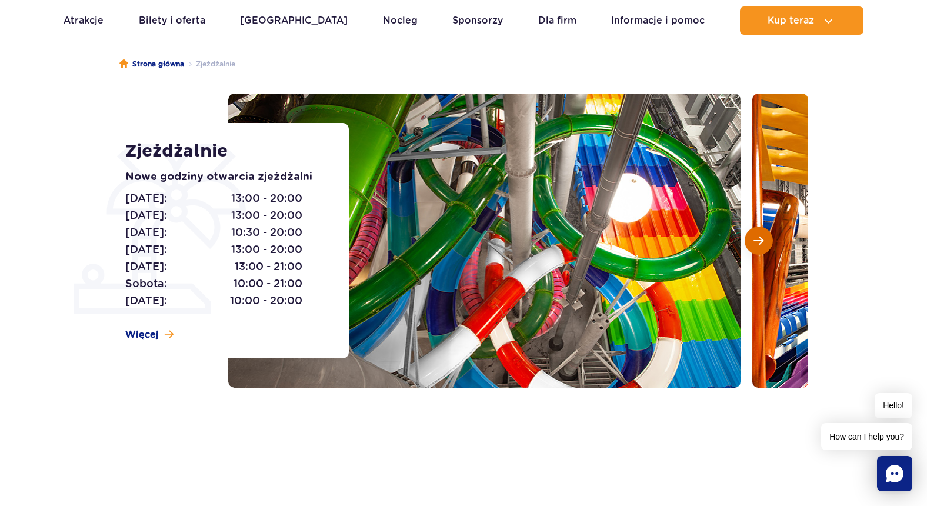
click at [758, 248] on button "Następny slajd" at bounding box center [759, 240] width 28 height 28
